Goal: Information Seeking & Learning: Learn about a topic

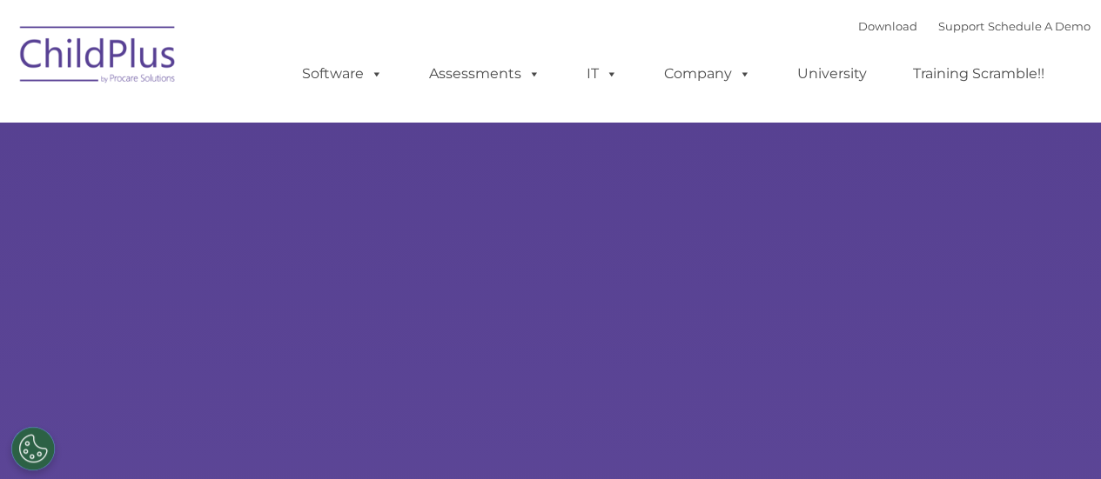
select select "MEDIUM"
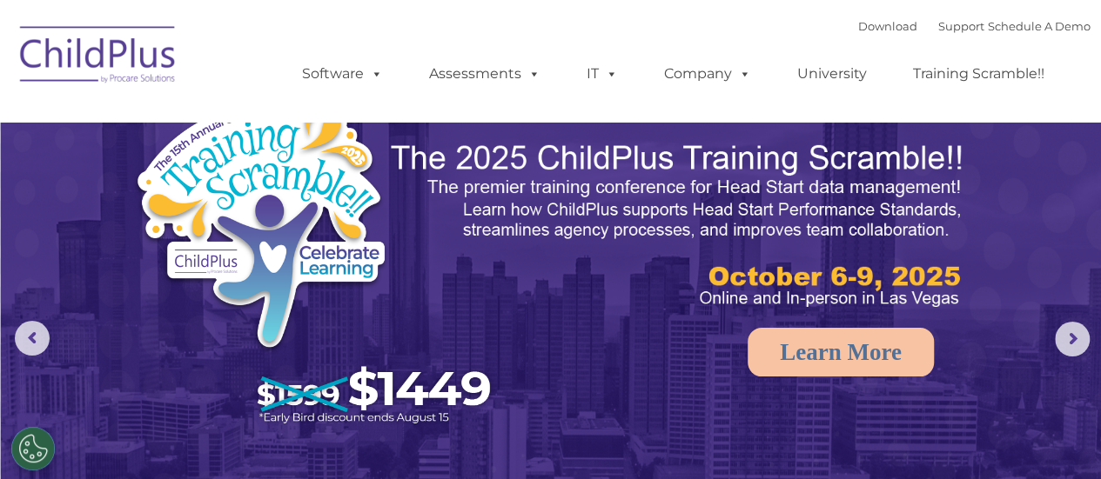
click at [139, 57] on img at bounding box center [98, 57] width 174 height 87
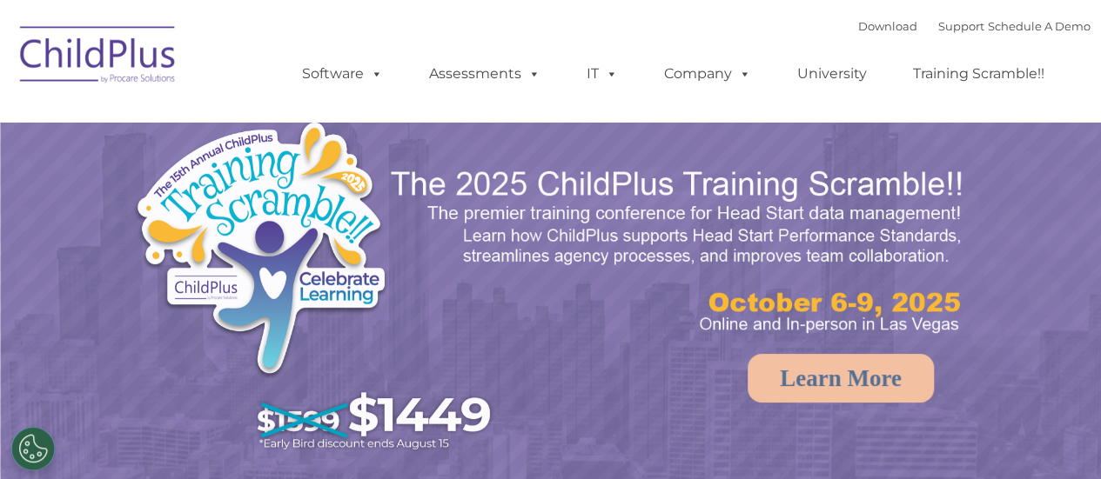
select select "MEDIUM"
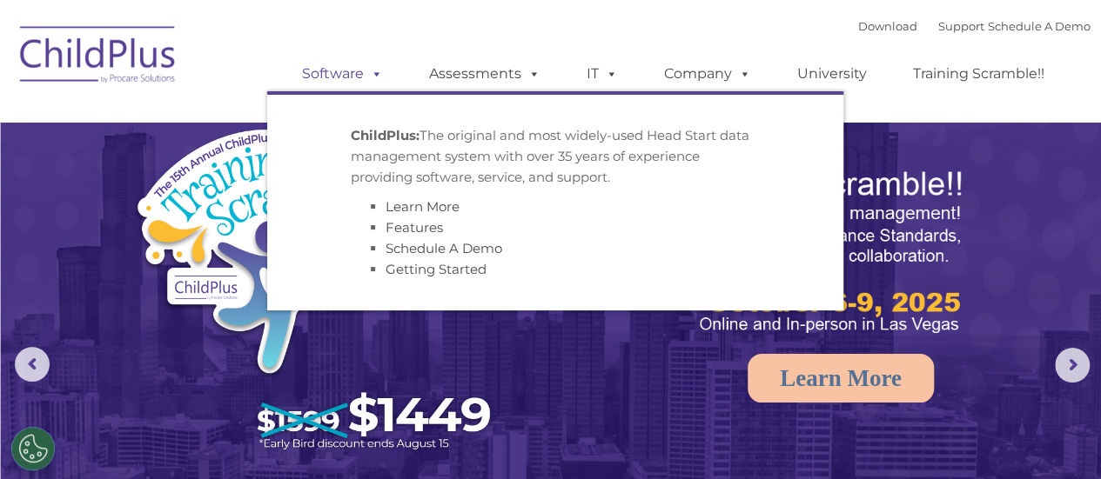
click at [367, 71] on span at bounding box center [373, 73] width 19 height 17
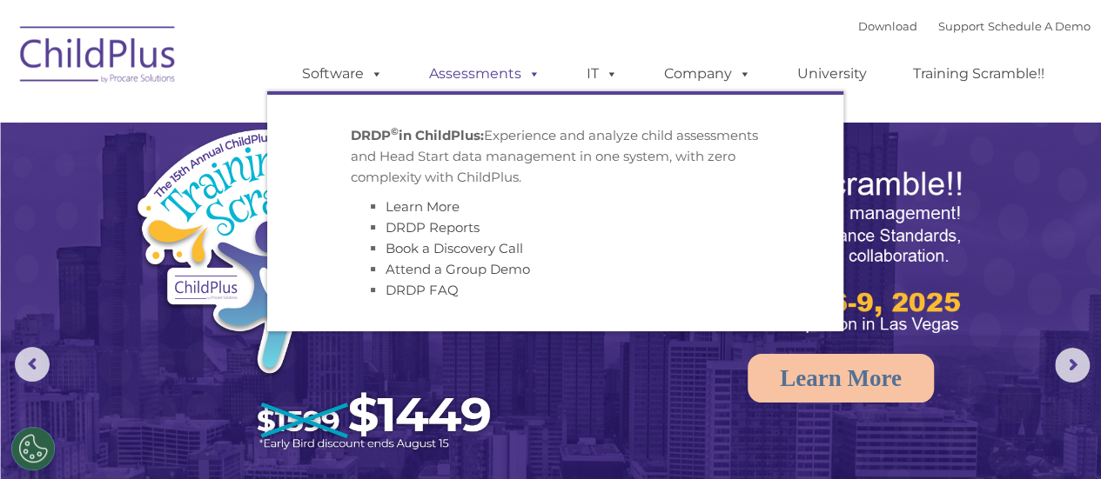
click at [529, 73] on span at bounding box center [530, 73] width 19 height 17
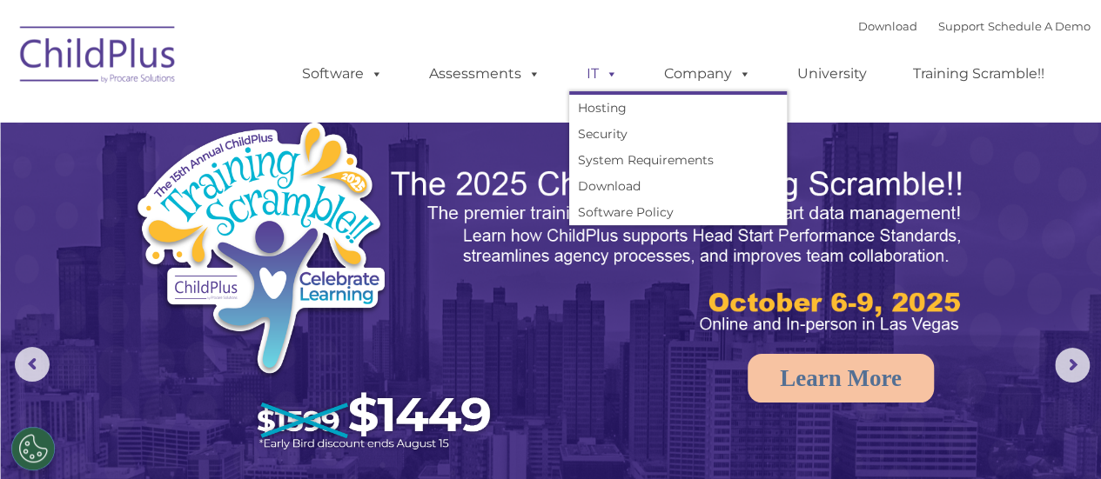
click at [607, 71] on span at bounding box center [608, 73] width 19 height 17
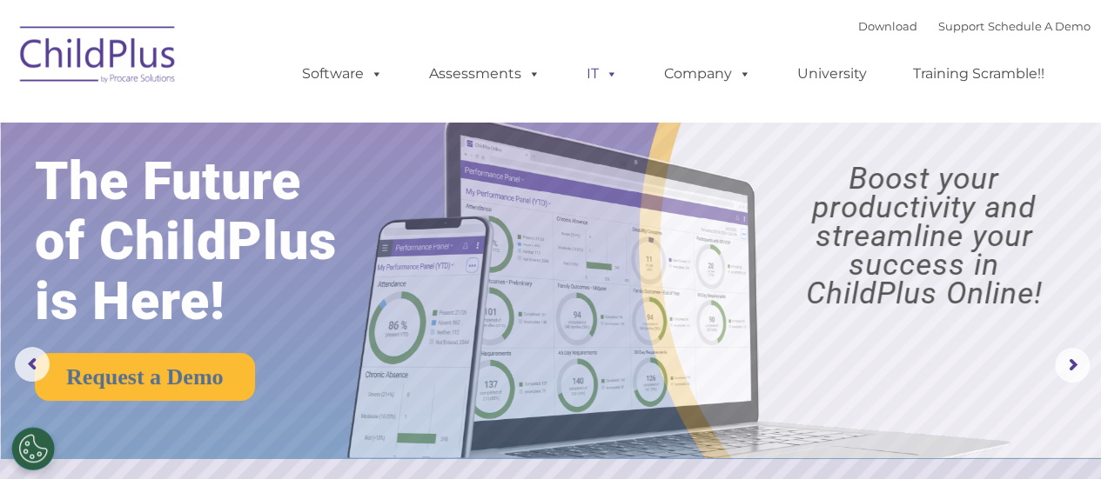
click at [607, 71] on span at bounding box center [608, 73] width 19 height 17
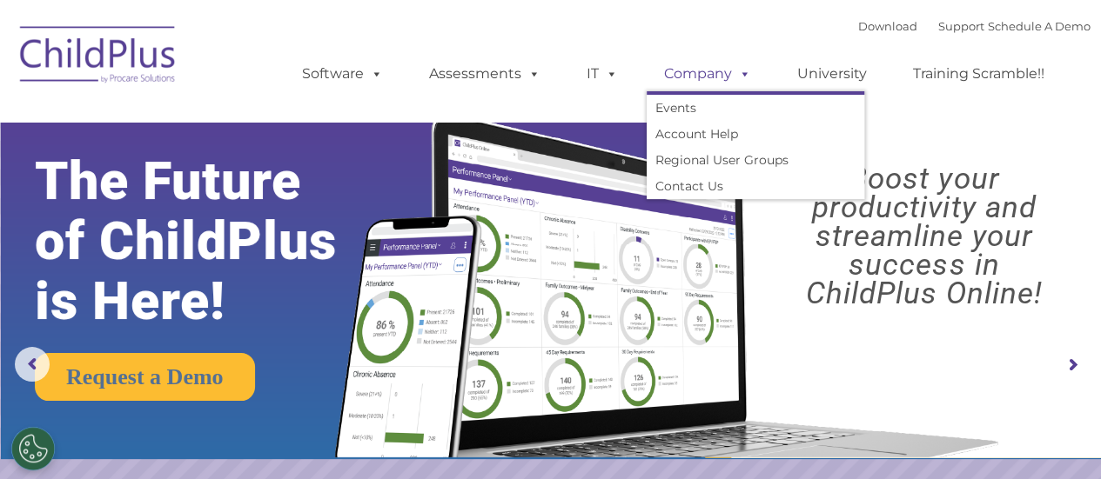
click at [745, 79] on span at bounding box center [741, 73] width 19 height 17
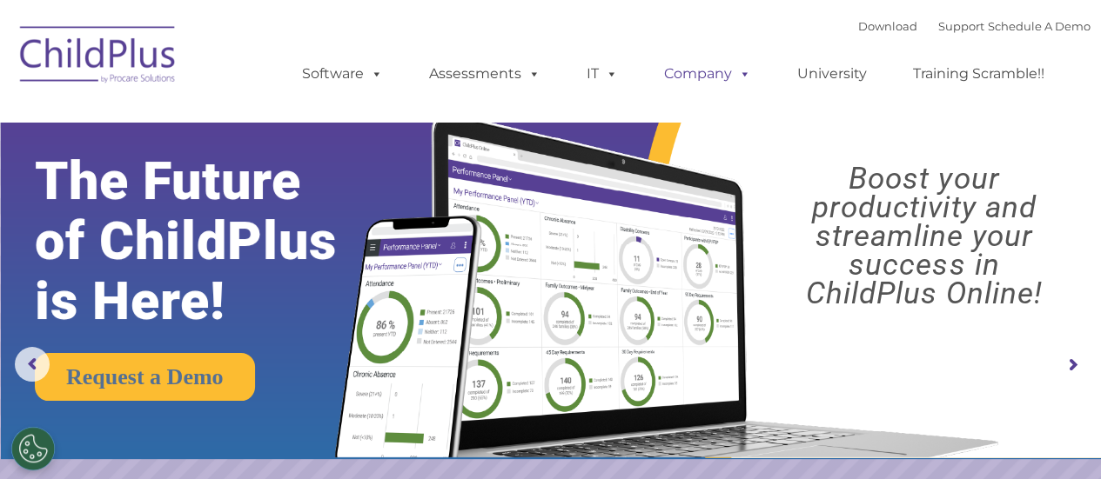
click at [745, 79] on span at bounding box center [741, 73] width 19 height 17
click at [866, 74] on link "University" at bounding box center [832, 74] width 104 height 35
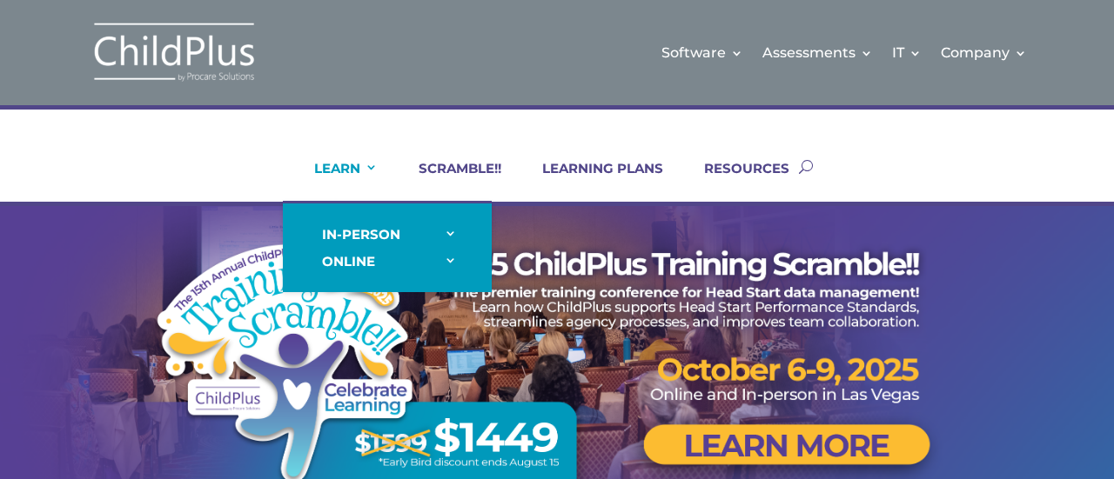
click at [339, 166] on link "LEARN" at bounding box center [334, 181] width 85 height 42
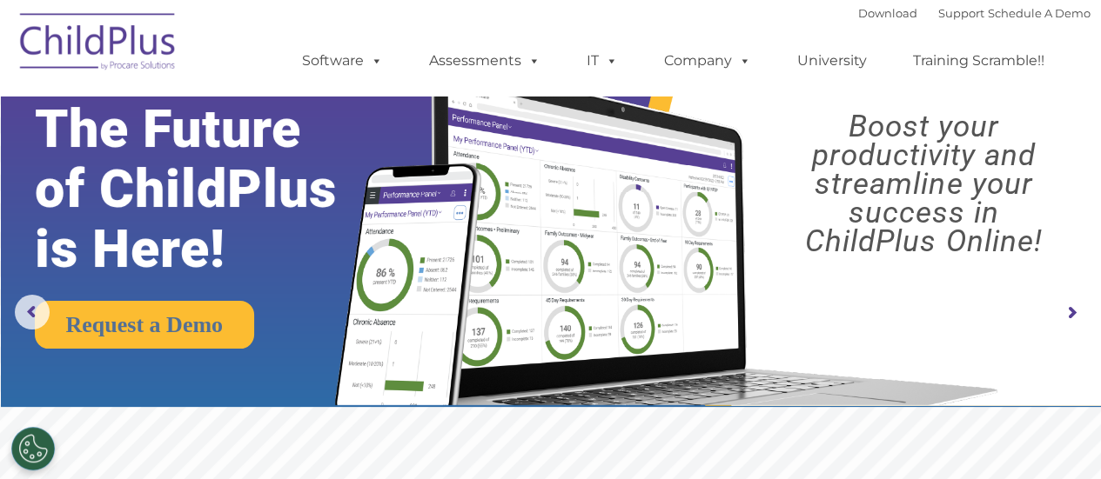
scroll to position [419, 0]
